Goal: Information Seeking & Learning: Learn about a topic

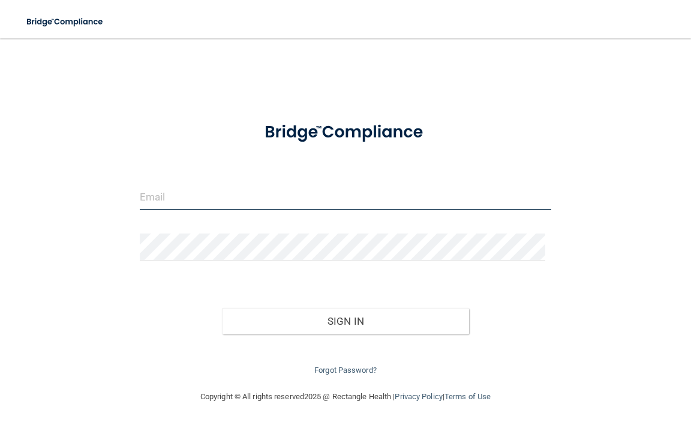
click at [379, 193] on input "email" at bounding box center [346, 196] width 412 height 27
type input "[EMAIL_ADDRESS][DOMAIN_NAME]"
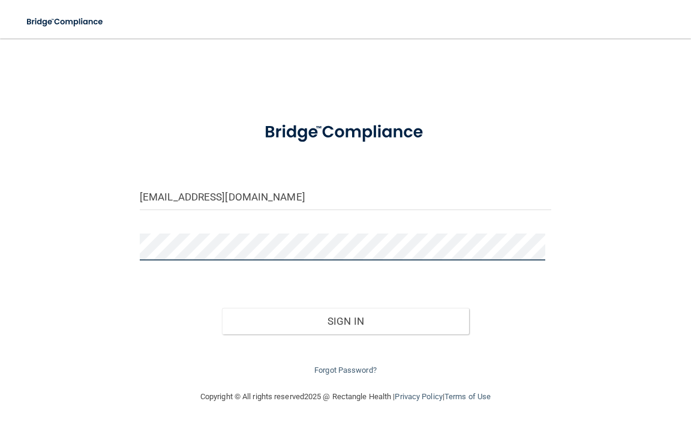
click at [222, 308] on button "Sign In" at bounding box center [345, 321] width 247 height 26
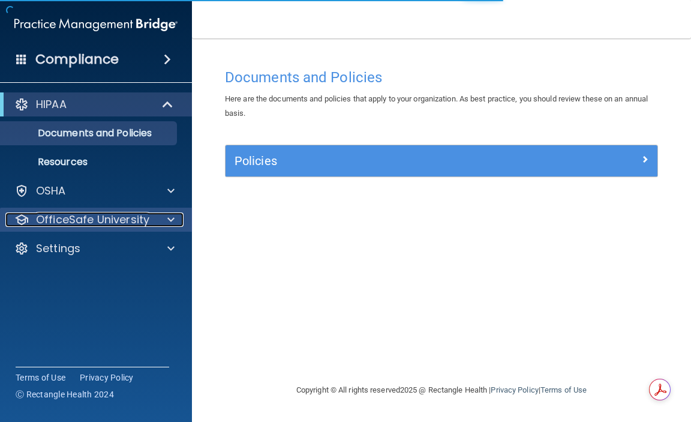
click at [170, 224] on span at bounding box center [170, 219] width 7 height 14
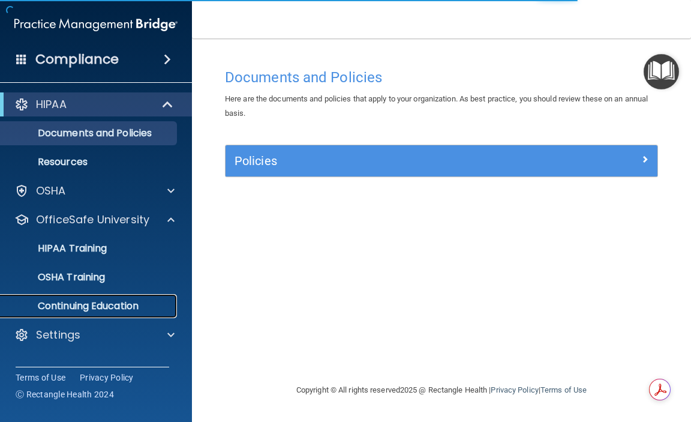
click at [118, 307] on p "Continuing Education" at bounding box center [90, 306] width 164 height 12
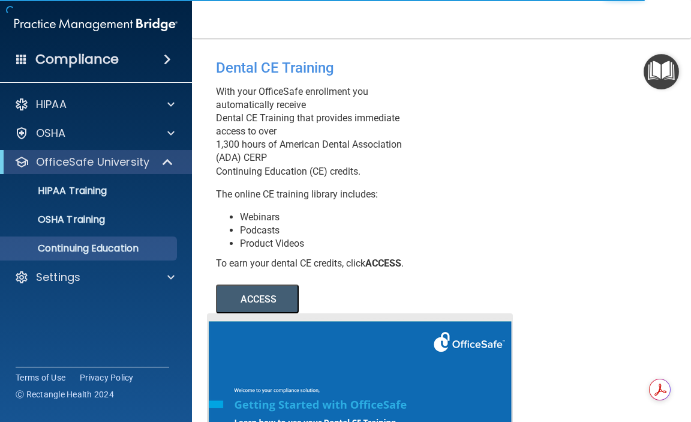
click at [283, 295] on button "ACCESS" at bounding box center [257, 298] width 83 height 29
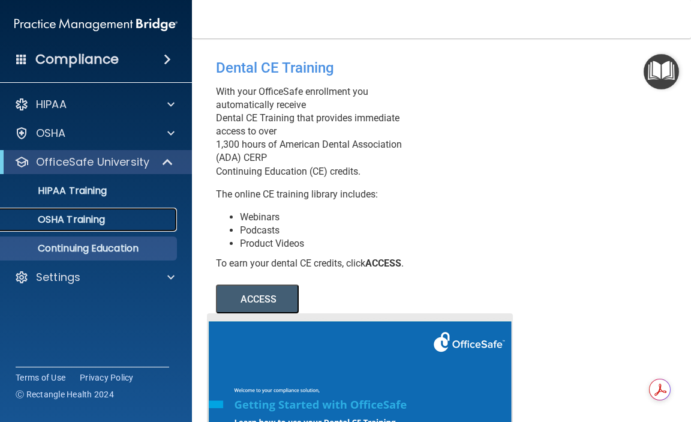
click at [61, 225] on p "OSHA Training" at bounding box center [56, 220] width 97 height 12
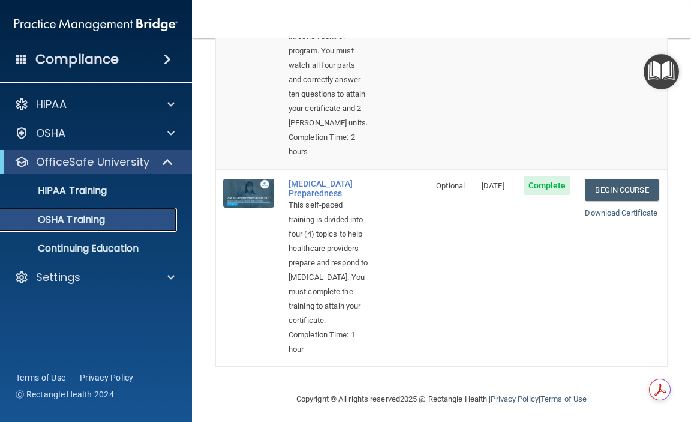
scroll to position [840, 0]
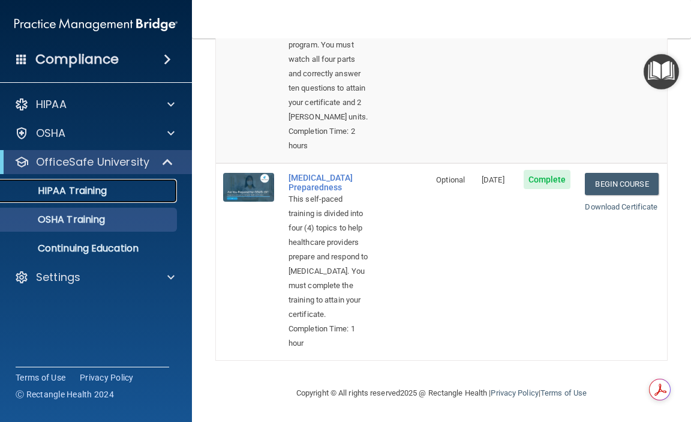
click at [52, 188] on p "HIPAA Training" at bounding box center [57, 191] width 99 height 12
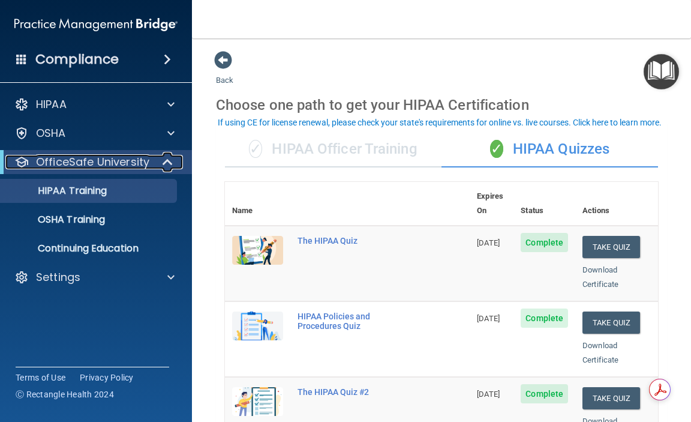
click at [68, 163] on p "OfficeSafe University" at bounding box center [92, 162] width 113 height 14
